Goal: Check status: Check status

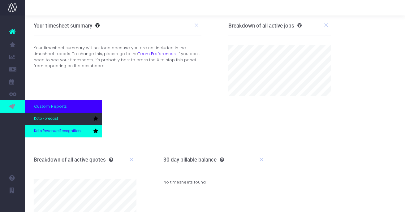
click at [54, 128] on span "Koto Revenue Recognition" at bounding box center [57, 131] width 47 height 6
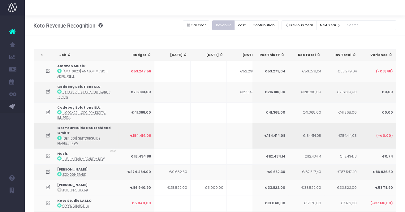
click at [47, 134] on icon at bounding box center [47, 135] width 5 height 5
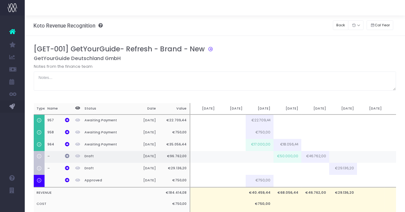
click at [67, 156] on icon at bounding box center [67, 156] width 4 height 4
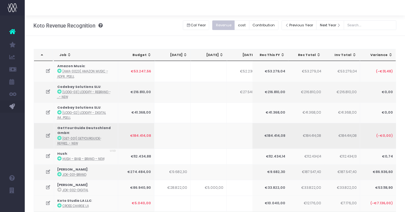
click at [47, 134] on icon at bounding box center [47, 135] width 5 height 5
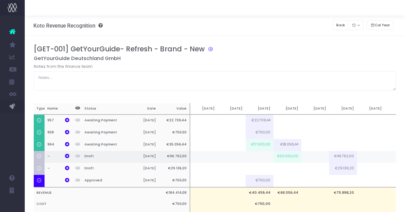
click at [317, 156] on td at bounding box center [315, 157] width 28 height 12
type input "46762"
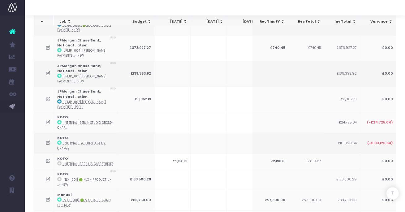
scroll to position [480, 0]
